Goal: Transaction & Acquisition: Purchase product/service

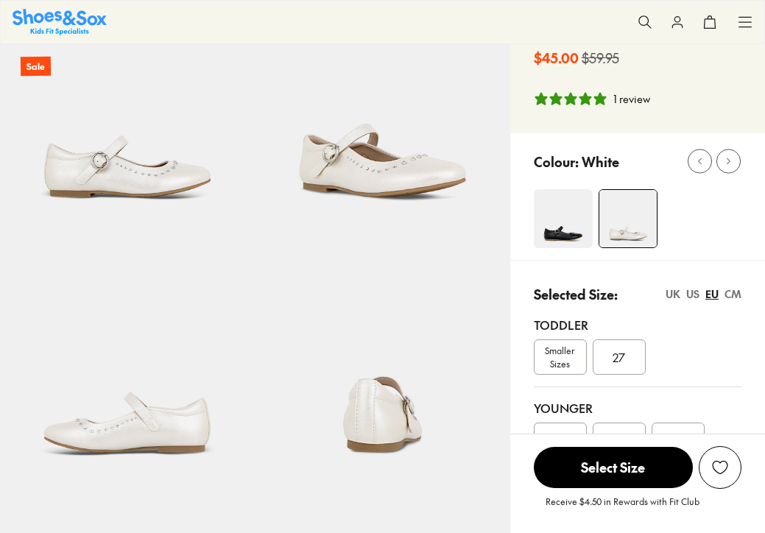
scroll to position [191, 0]
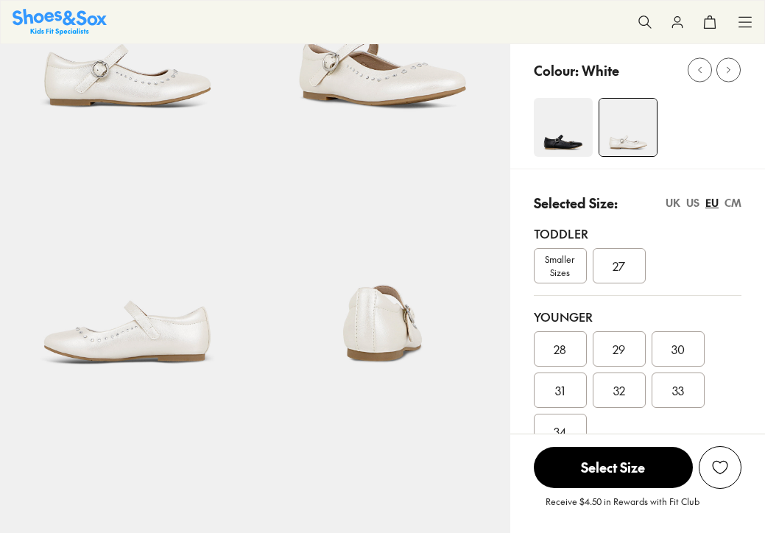
select select "*"
click at [153, 360] on img at bounding box center [127, 265] width 255 height 255
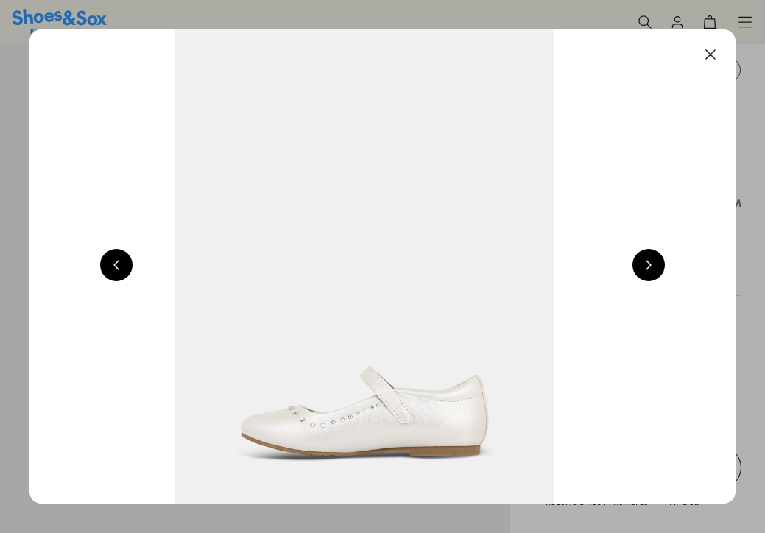
click at [658, 262] on button at bounding box center [649, 265] width 32 height 32
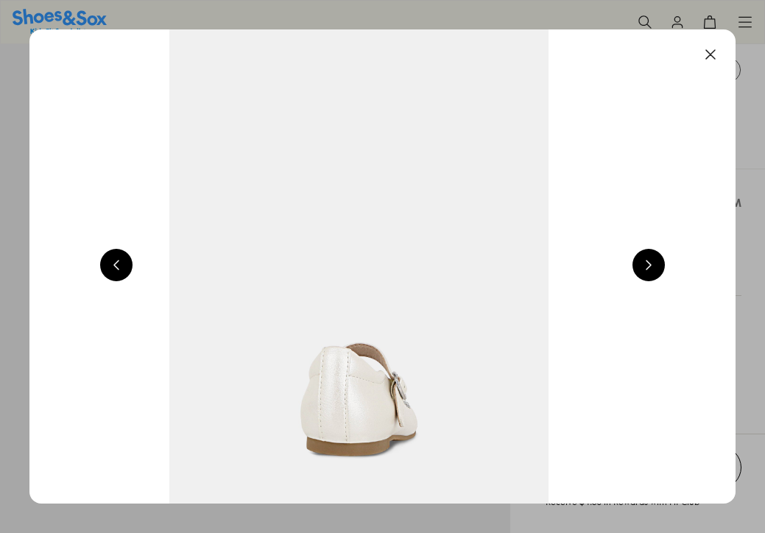
click at [657, 263] on button at bounding box center [649, 265] width 32 height 32
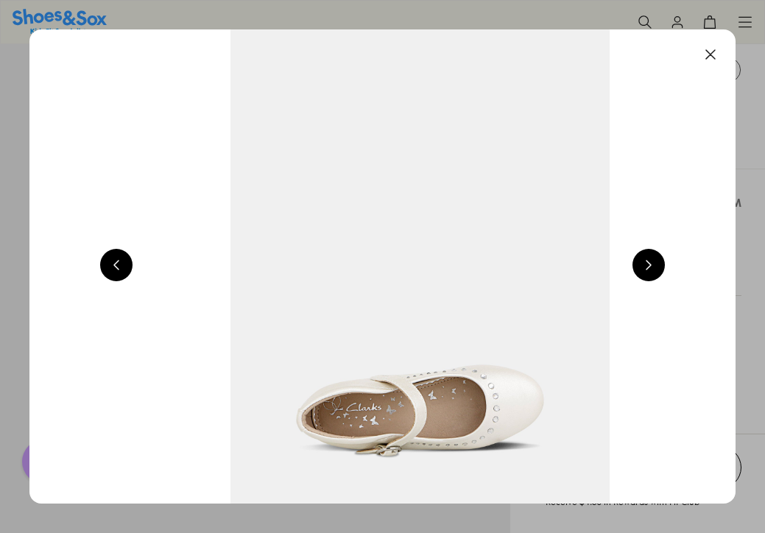
scroll to position [0, 0]
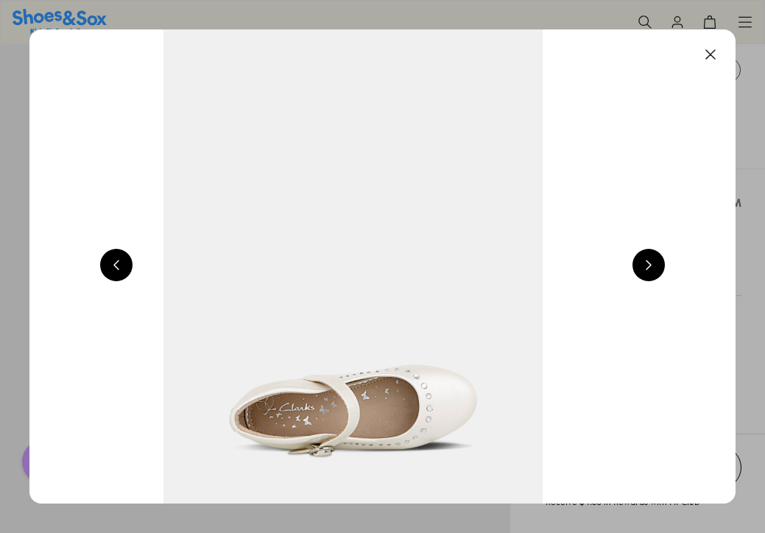
click at [658, 263] on button at bounding box center [649, 265] width 32 height 32
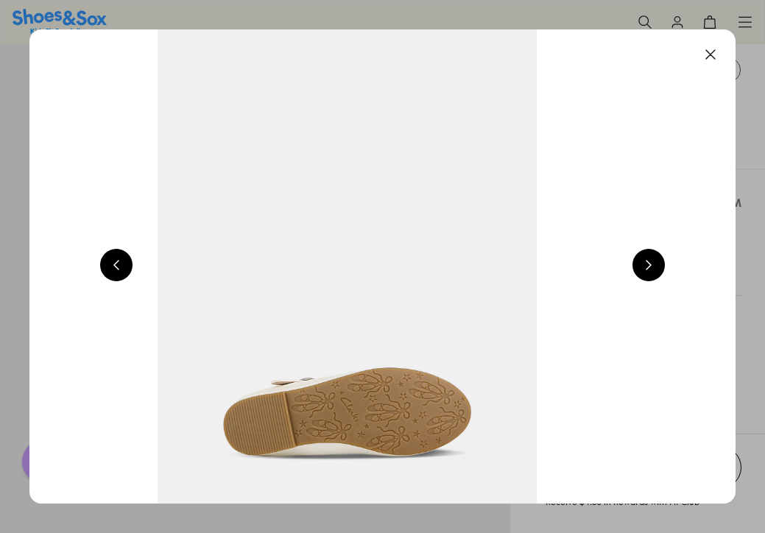
click at [656, 263] on button at bounding box center [649, 265] width 32 height 32
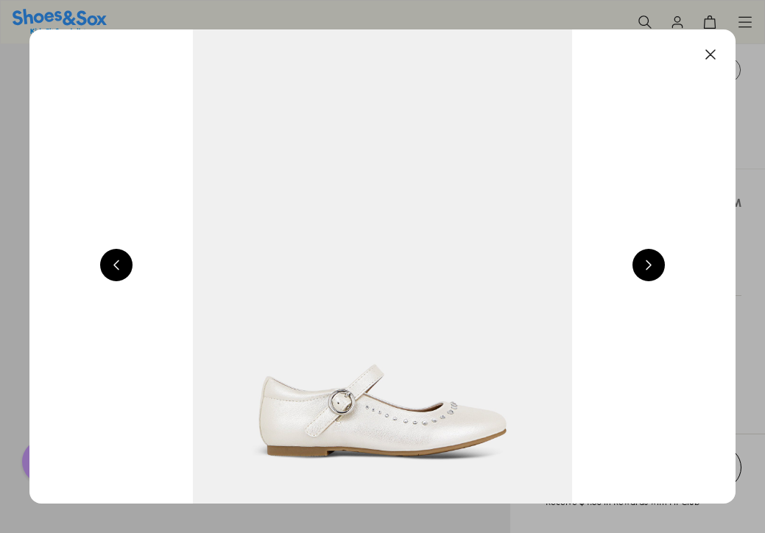
click at [656, 263] on button at bounding box center [649, 265] width 32 height 32
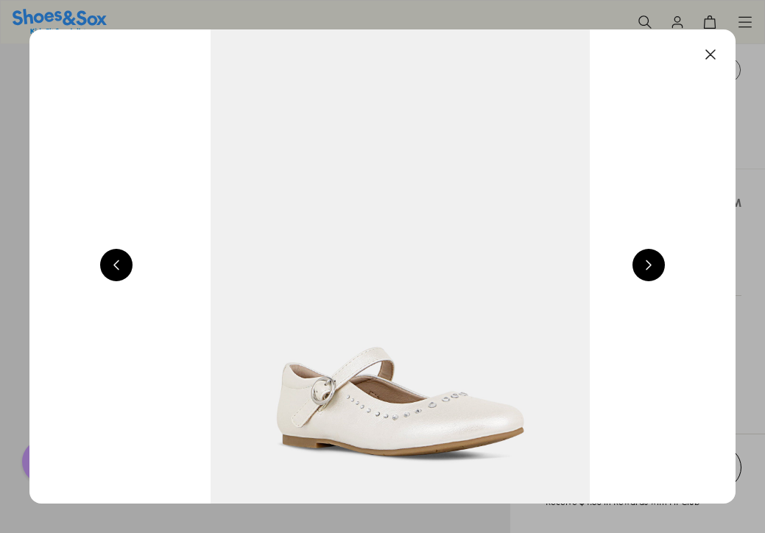
scroll to position [0, 1425]
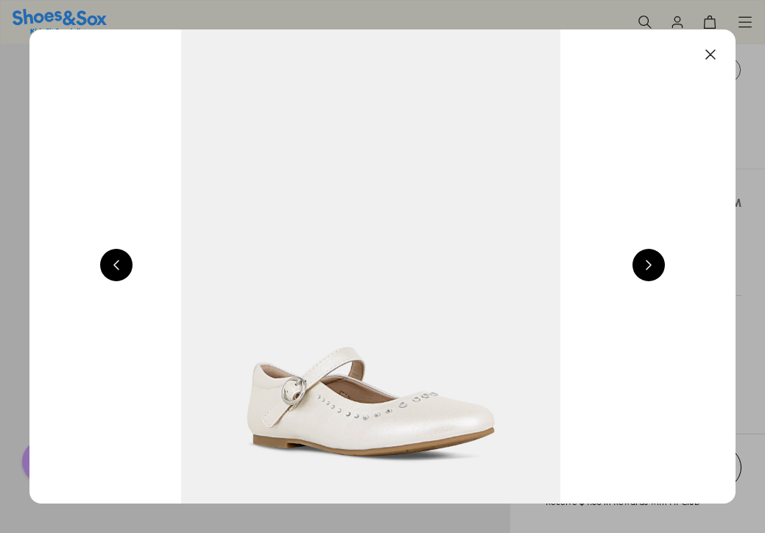
click at [712, 57] on button at bounding box center [711, 54] width 32 height 32
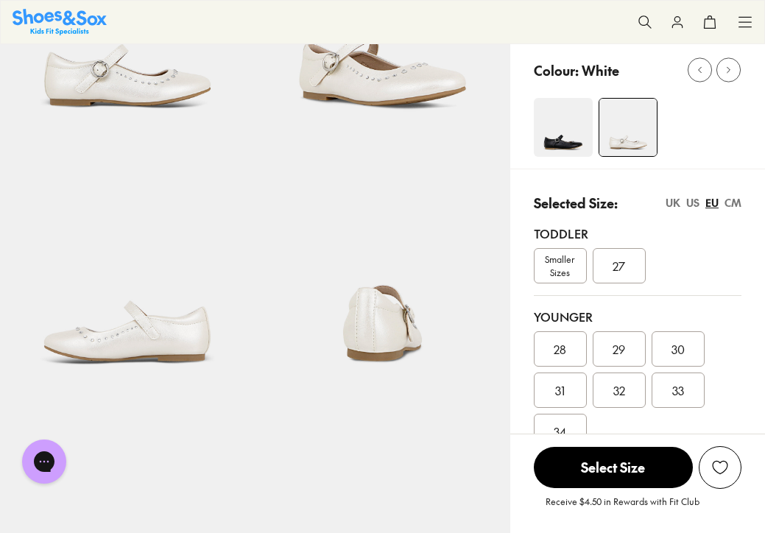
scroll to position [0, 0]
